Goal: Transaction & Acquisition: Download file/media

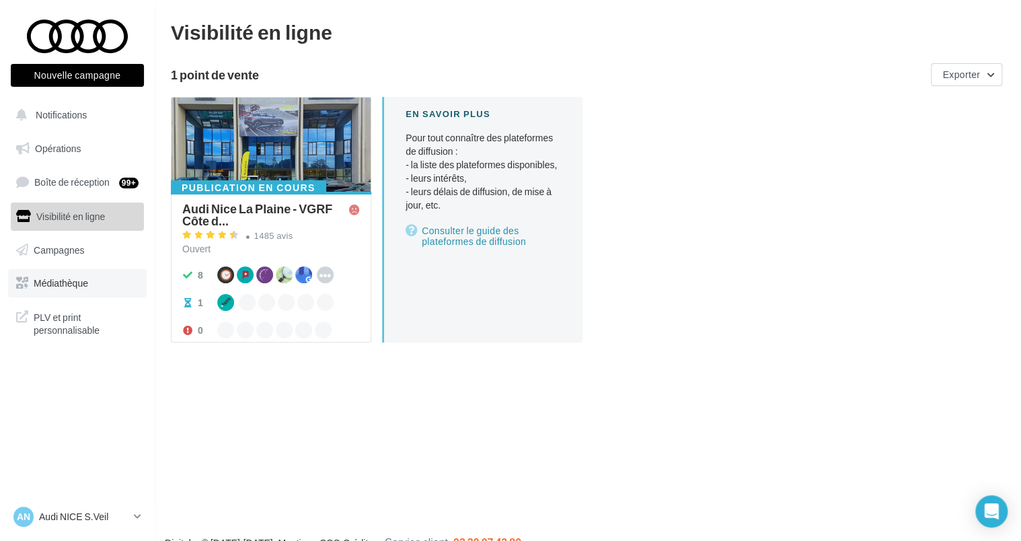
click at [57, 274] on link "Médiathèque" at bounding box center [77, 283] width 139 height 28
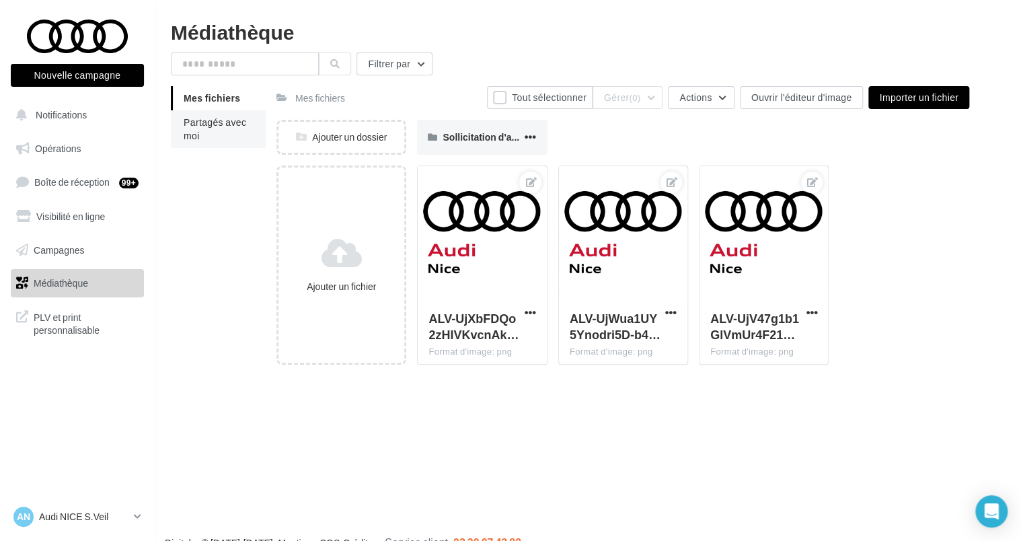
click at [209, 117] on span "Partagés avec moi" at bounding box center [215, 128] width 63 height 25
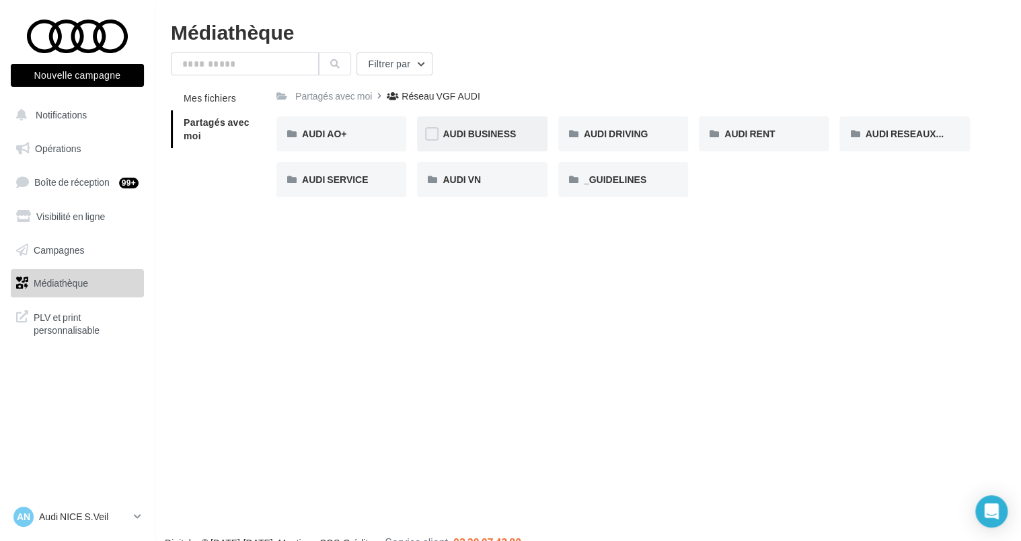
click at [462, 145] on div "AUDI BUSINESS" at bounding box center [482, 133] width 130 height 35
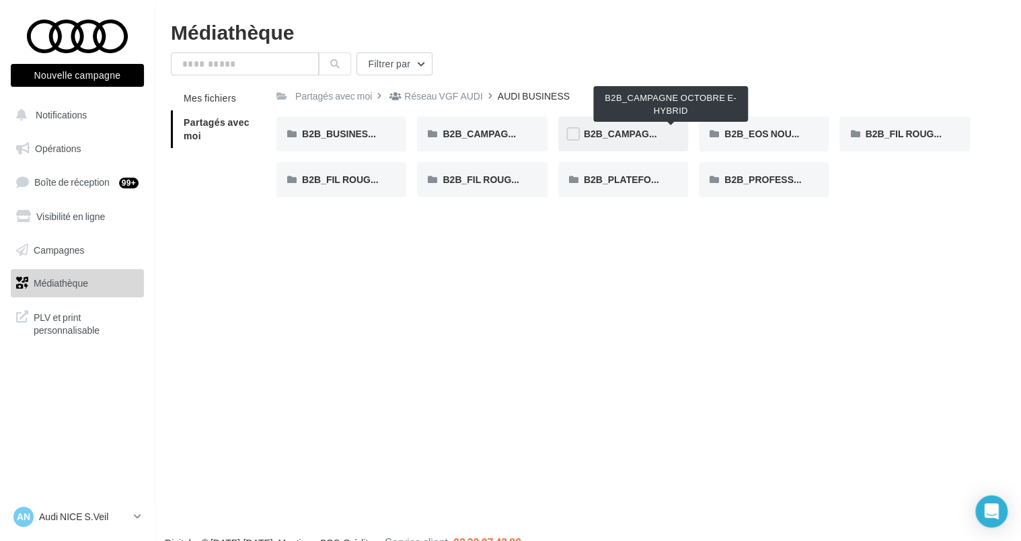
click at [608, 135] on span "B2B_CAMPAGNE OCTOBRE E-HYBRID" at bounding box center [671, 133] width 175 height 11
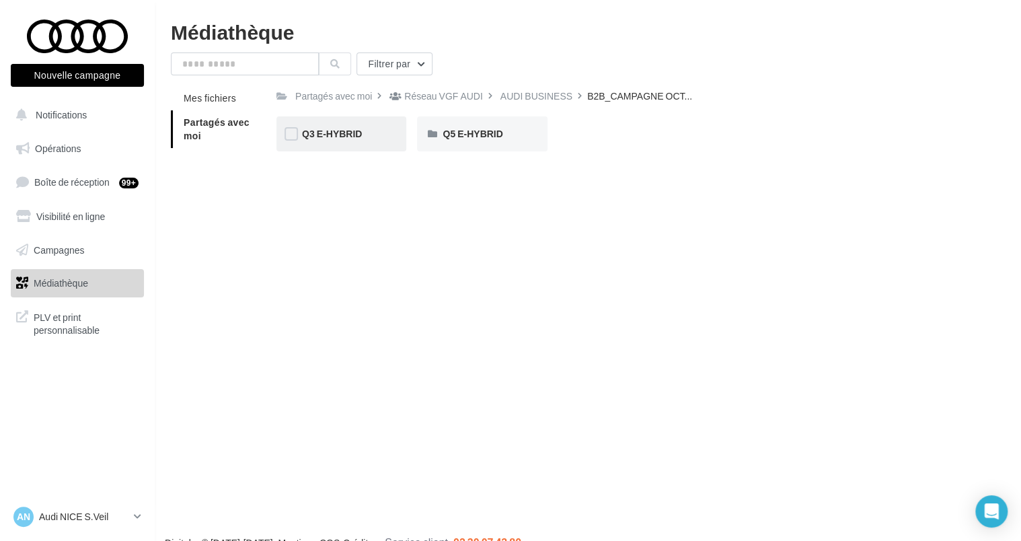
click at [315, 143] on div "Q3 E-HYBRID" at bounding box center [342, 133] width 130 height 35
click at [457, 137] on span "META" at bounding box center [456, 133] width 26 height 11
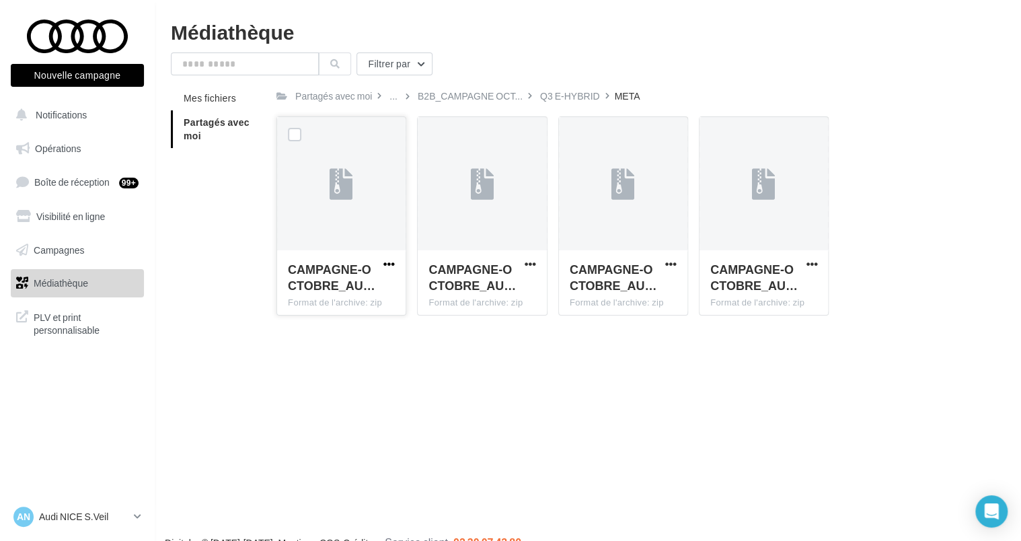
click at [386, 266] on span "button" at bounding box center [388, 263] width 11 height 11
click at [363, 291] on button "Télécharger" at bounding box center [330, 290] width 135 height 35
click at [565, 89] on div "Q3 E-HYBRID" at bounding box center [570, 96] width 65 height 20
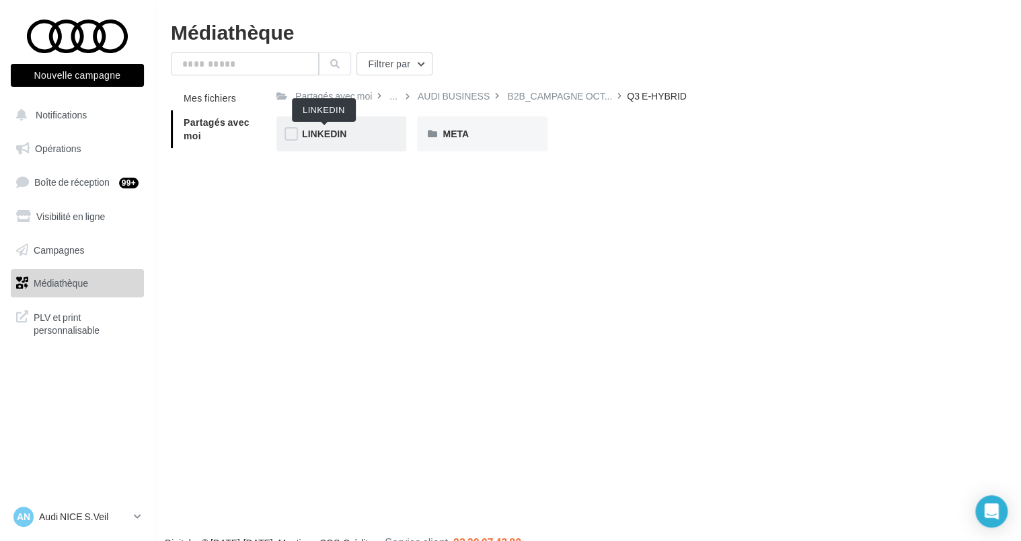
click at [336, 132] on span "LINKEDIN" at bounding box center [324, 133] width 44 height 11
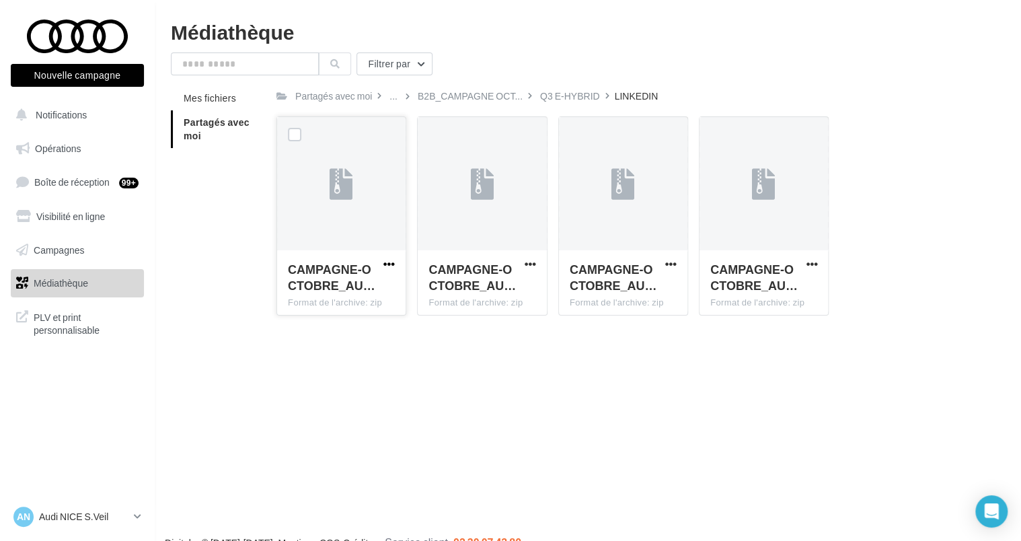
click at [385, 264] on span "button" at bounding box center [388, 263] width 11 height 11
click at [362, 295] on button "Télécharger" at bounding box center [330, 290] width 135 height 35
